Goal: Information Seeking & Learning: Learn about a topic

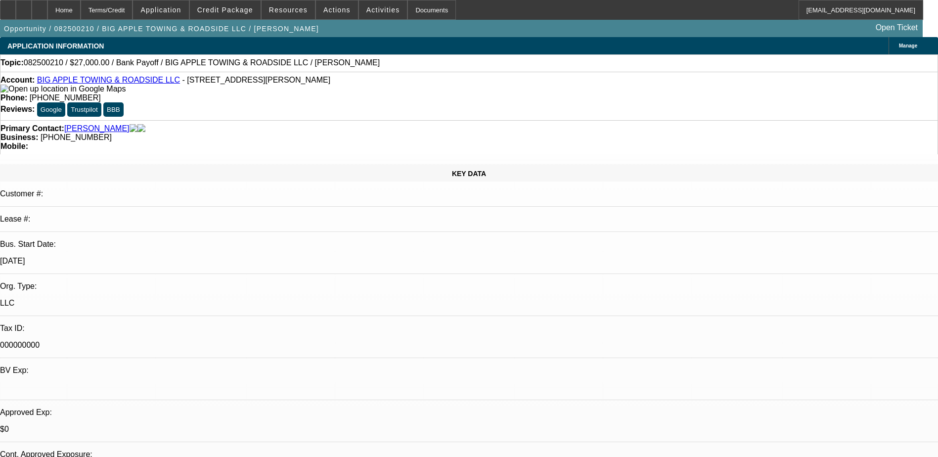
select select "0.1"
select select "2"
select select "0"
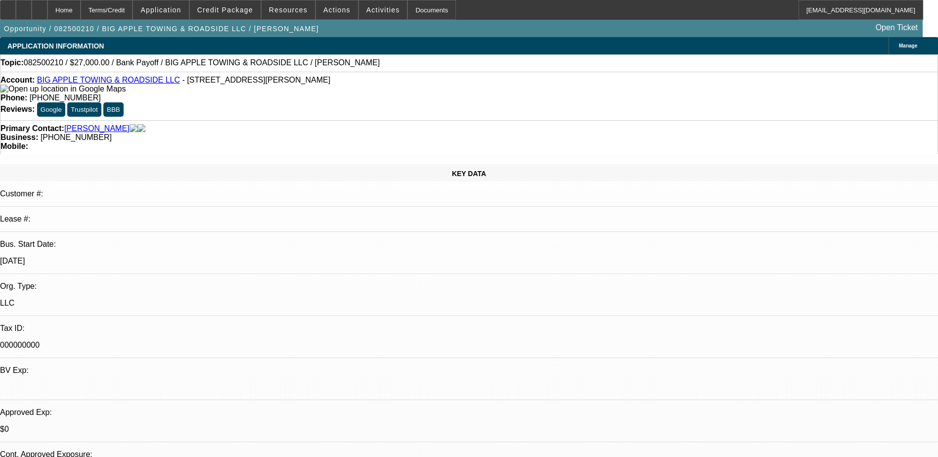
select select "0"
select select "1"
select select "2"
select select "6"
select select "1"
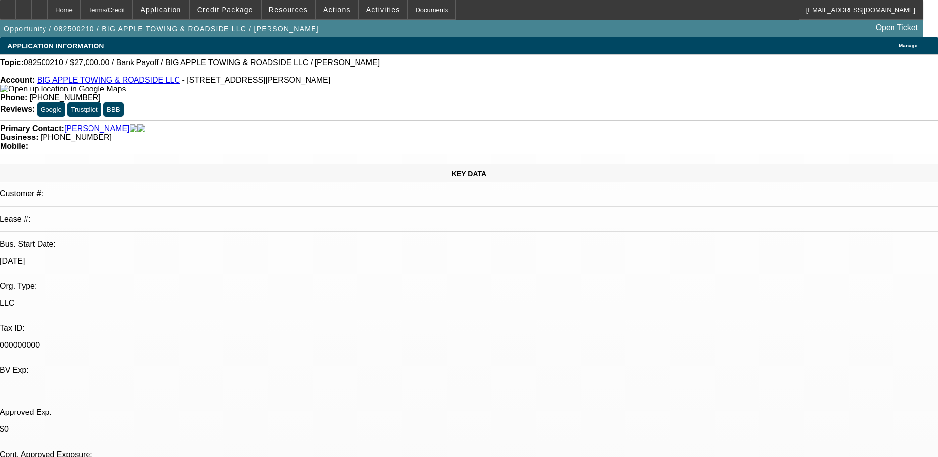
select select "2"
select select "6"
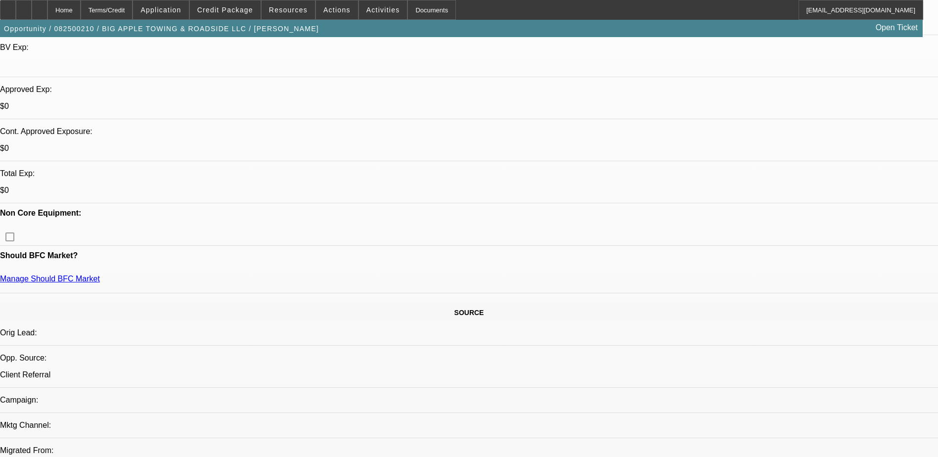
scroll to position [346, 0]
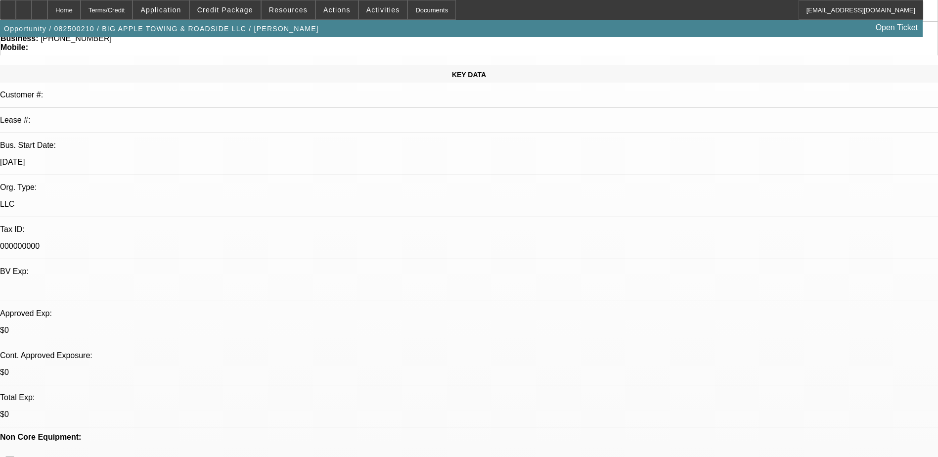
scroll to position [0, 0]
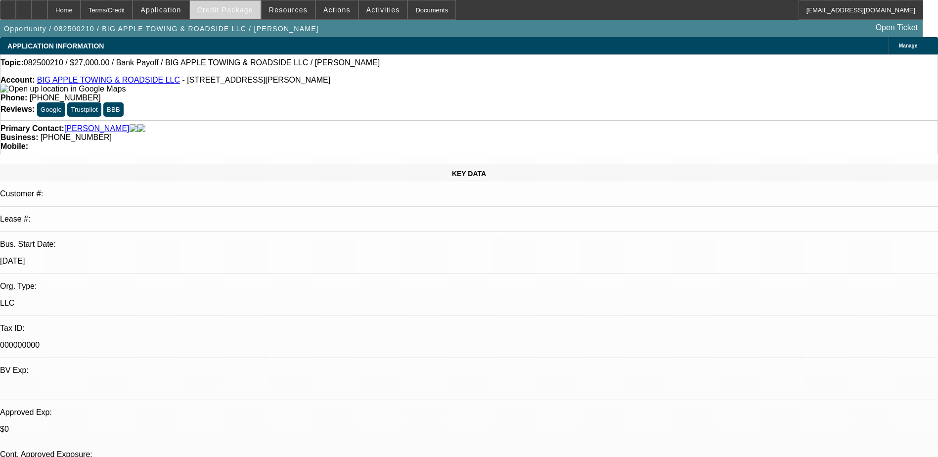
click at [230, 16] on span at bounding box center [225, 10] width 71 height 24
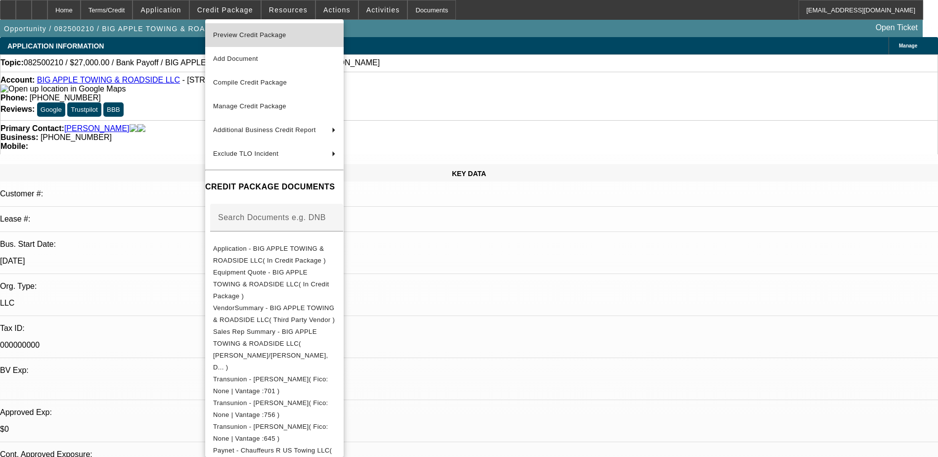
click at [291, 36] on span "Preview Credit Package" at bounding box center [274, 35] width 123 height 12
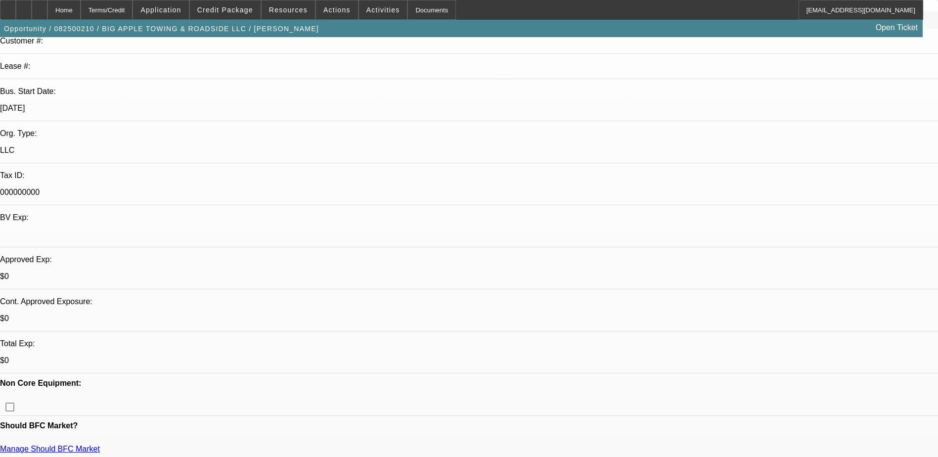
scroll to position [153, 0]
click at [240, 9] on span "Credit Package" at bounding box center [225, 10] width 56 height 8
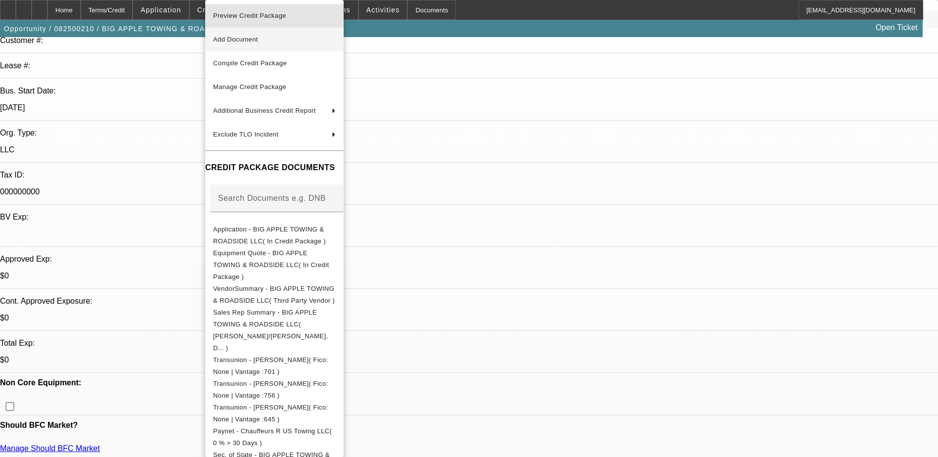
click at [282, 17] on span "Preview Credit Package" at bounding box center [249, 15] width 73 height 7
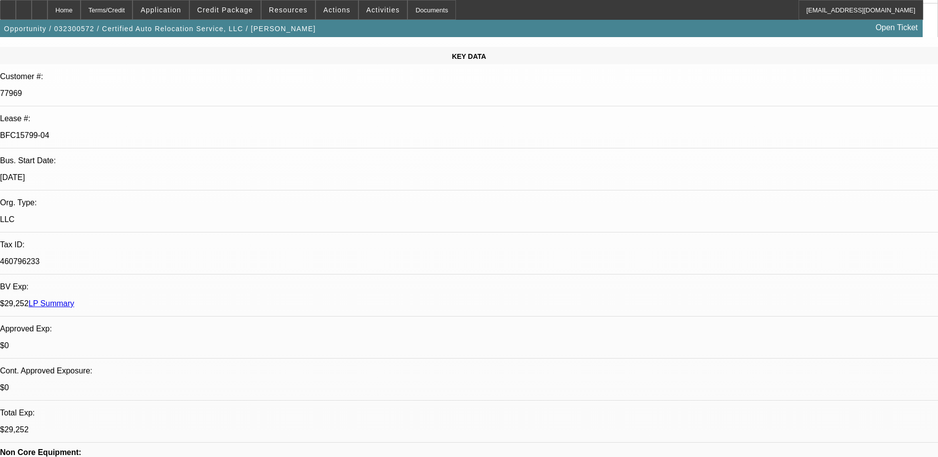
select select "0"
select select "2"
select select "0"
select select "2"
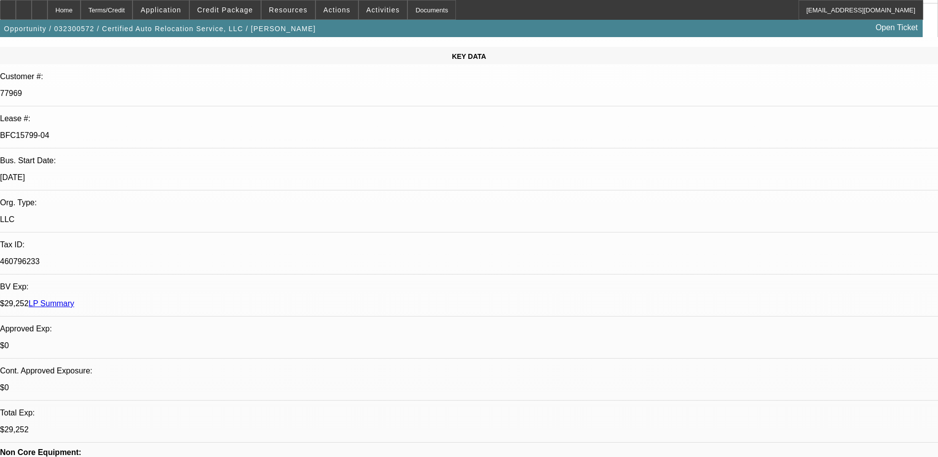
select select "0"
select select "2"
select select "0"
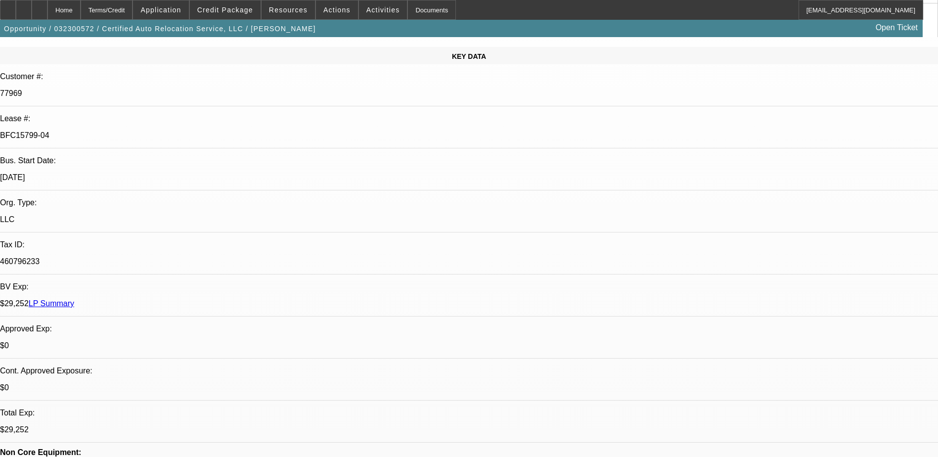
select select "2"
select select "0"
select select "1"
select select "2"
select select "6"
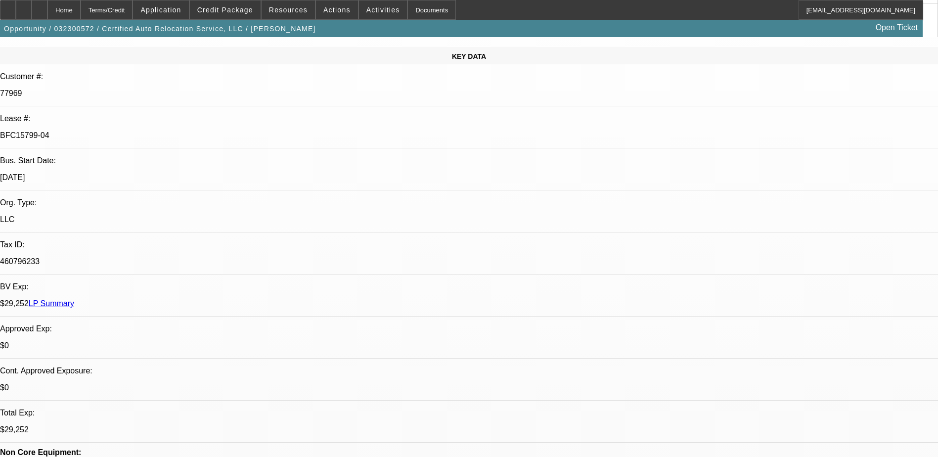
select select "1"
select select "2"
select select "6"
select select "1"
select select "2"
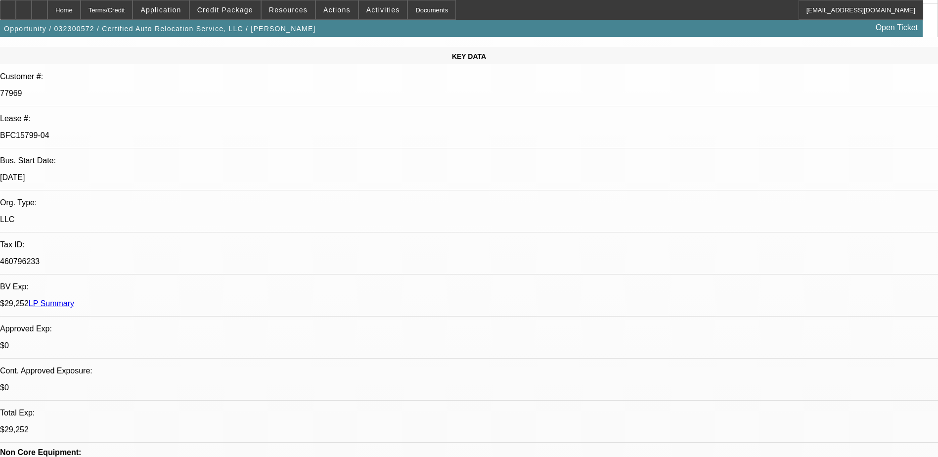
select select "6"
select select "1"
select select "2"
select select "6"
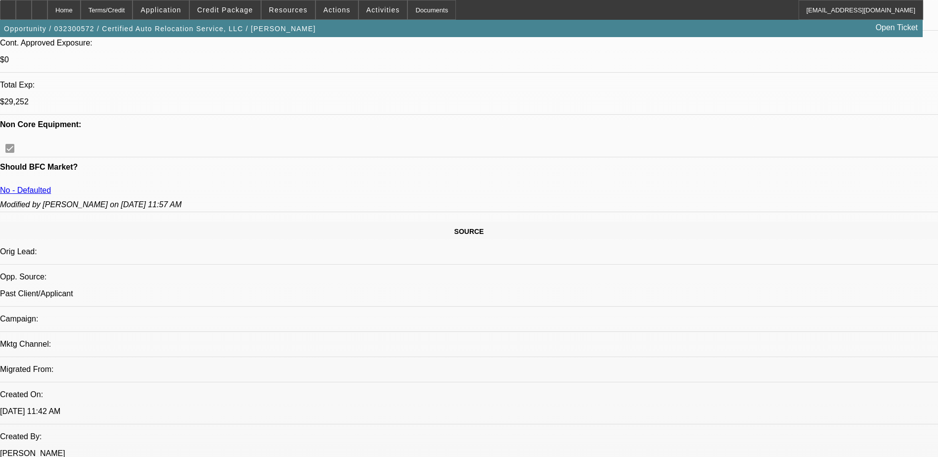
scroll to position [2700, 0]
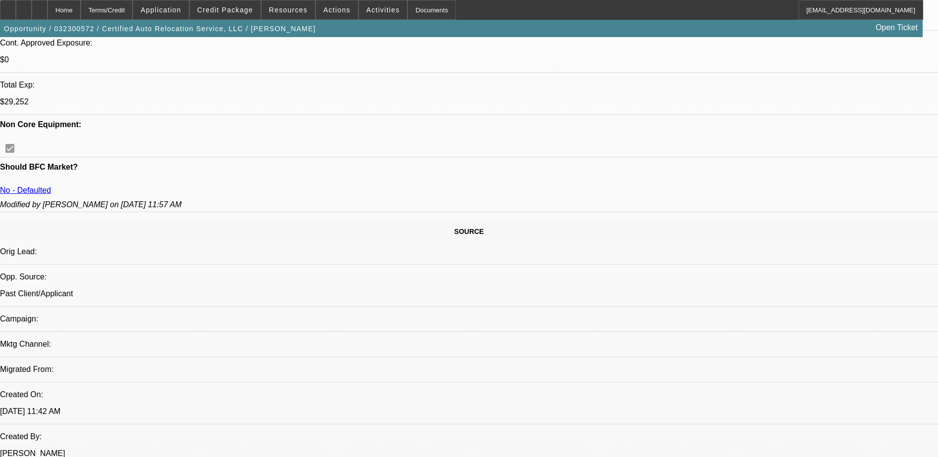
scroll to position [2453, 0]
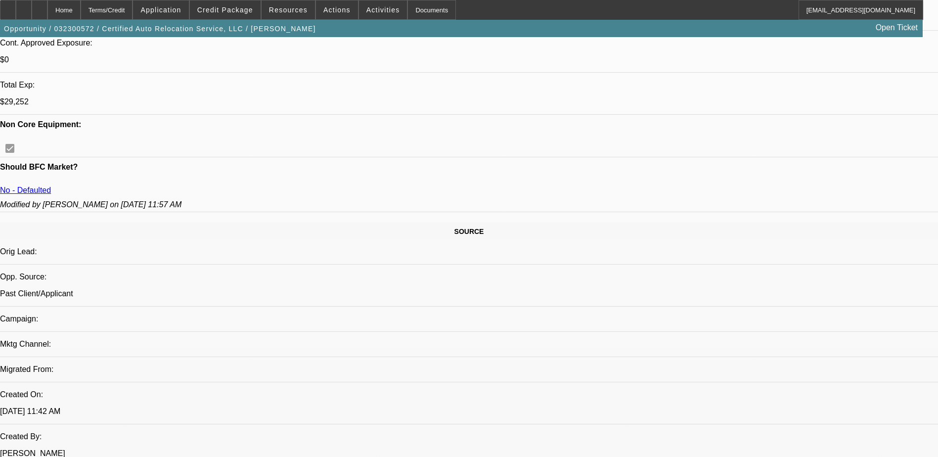
scroll to position [2007, 0]
